Goal: Task Accomplishment & Management: Manage account settings

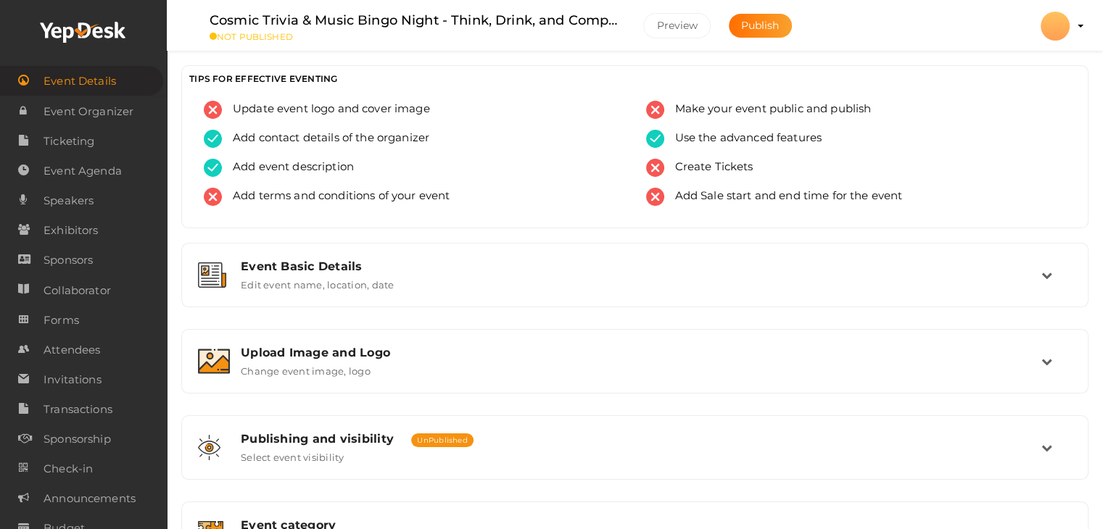
click at [1076, 30] on li "Preview Friends of the Dominion Astrophysical Observatory admin@centreoftheuniv…" at bounding box center [1055, 30] width 58 height 59
click at [1070, 30] on profile-pic at bounding box center [1055, 36] width 29 height 13
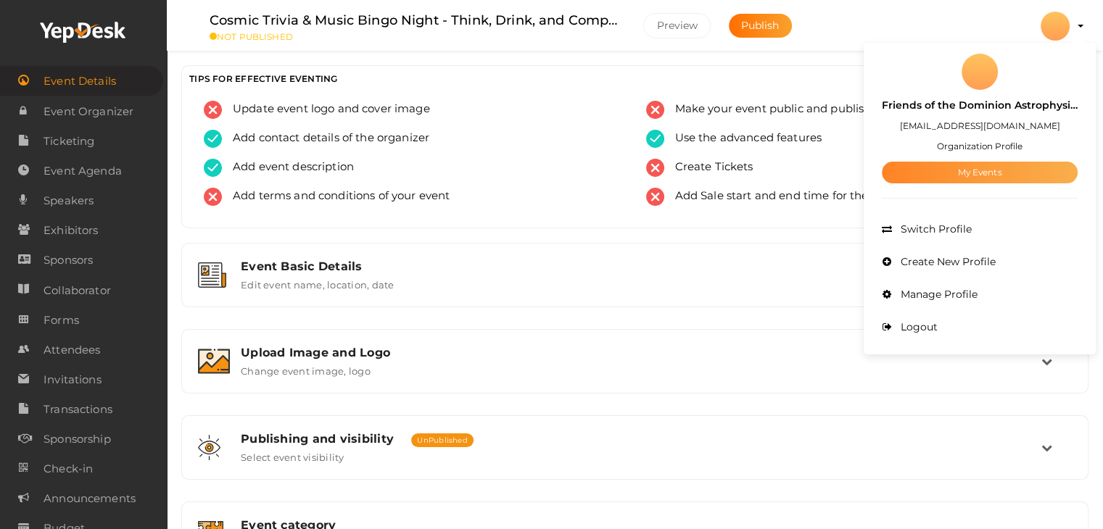
click at [965, 170] on link "My Events" at bounding box center [980, 173] width 196 height 22
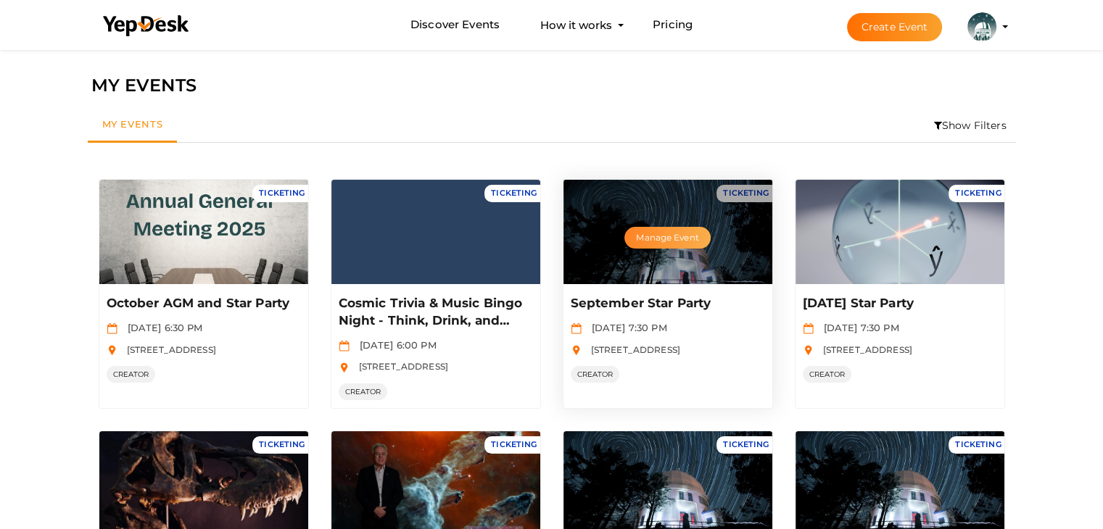
click at [656, 242] on button "Manage Event" at bounding box center [667, 238] width 86 height 22
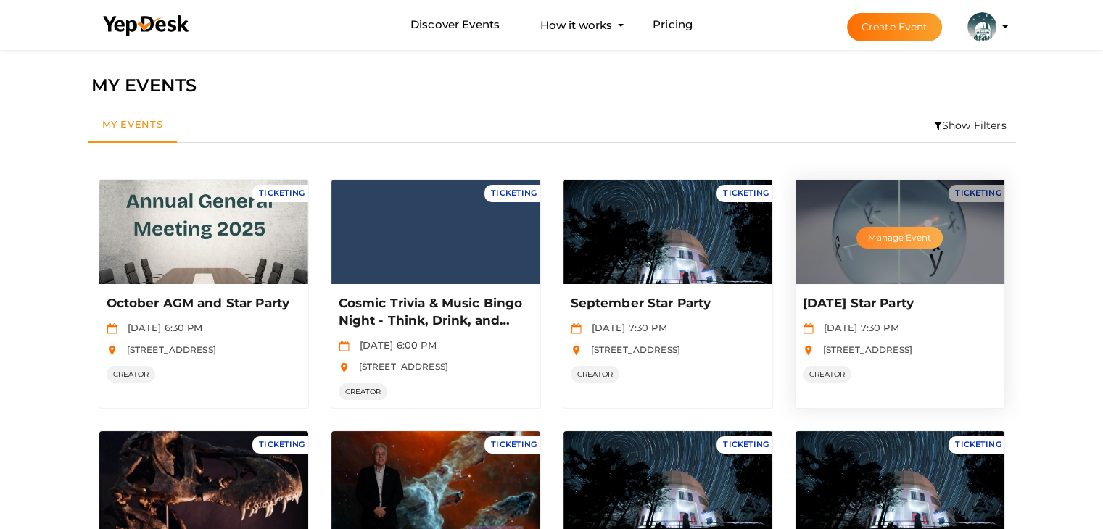
click at [916, 235] on button "Manage Event" at bounding box center [900, 238] width 86 height 22
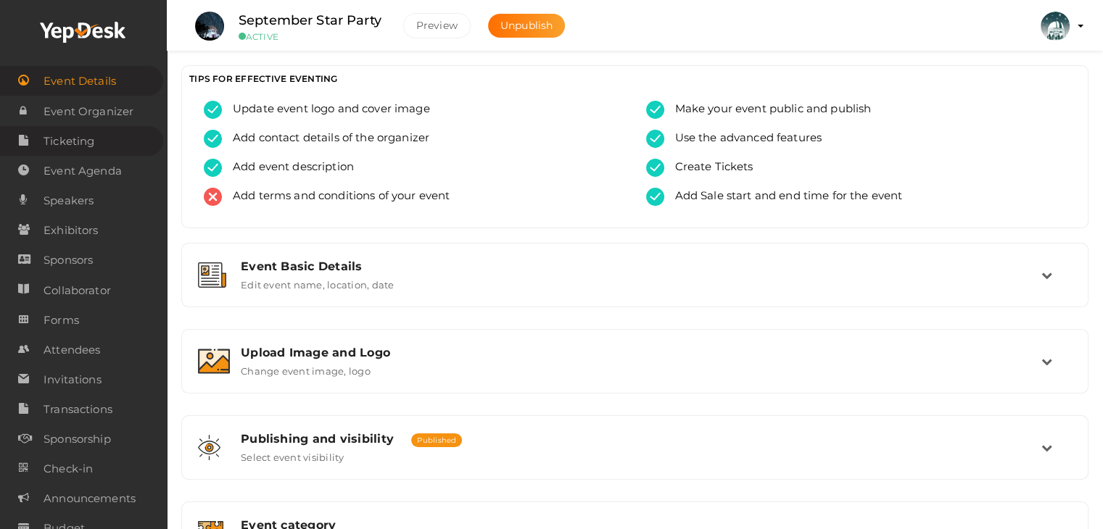
click at [75, 134] on span "Ticketing" at bounding box center [69, 141] width 51 height 29
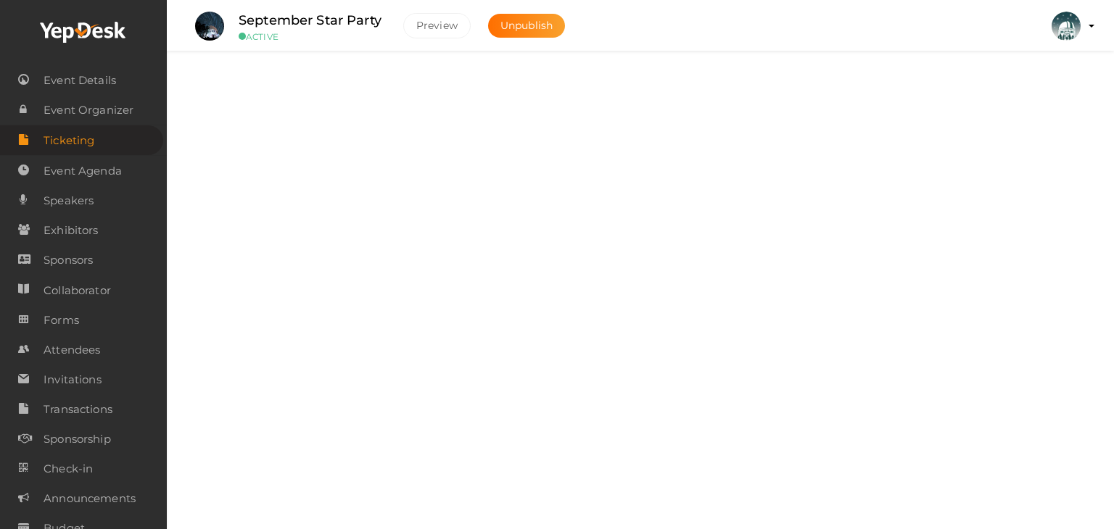
click at [285, 105] on label "Add, Edit and Remove tickets for your event" at bounding box center [347, 104] width 213 height 17
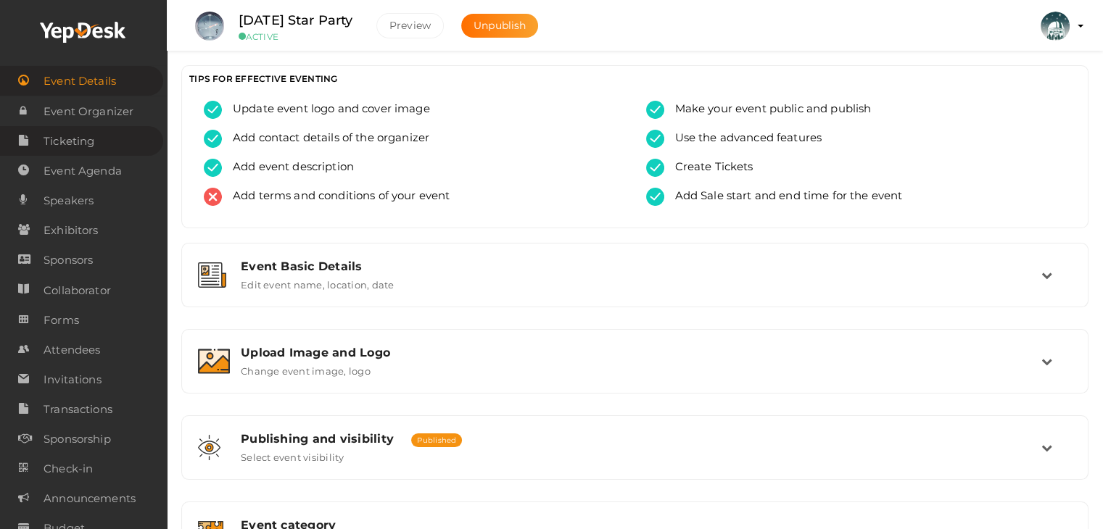
click at [65, 138] on span "Ticketing" at bounding box center [69, 141] width 51 height 29
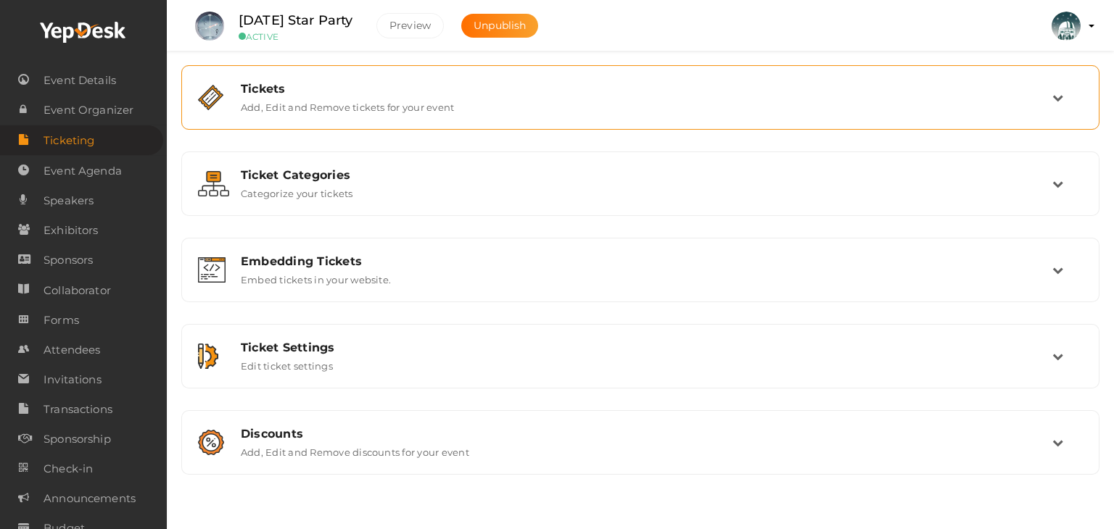
click at [446, 109] on label "Add, Edit and Remove tickets for your event" at bounding box center [347, 104] width 213 height 17
